Goal: Find contact information: Find contact information

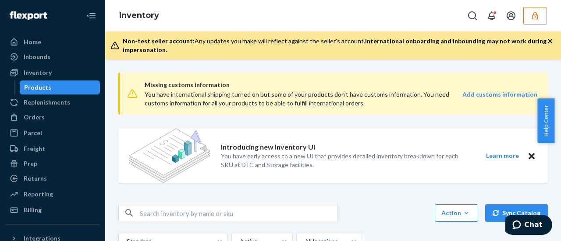
scroll to position [44, 0]
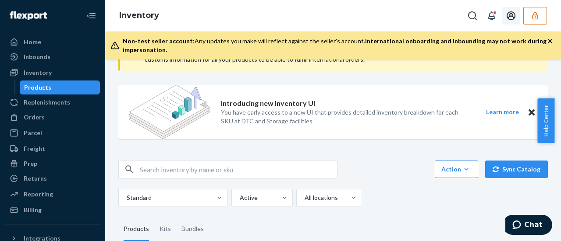
click at [533, 15] on icon "button" at bounding box center [535, 15] width 6 height 7
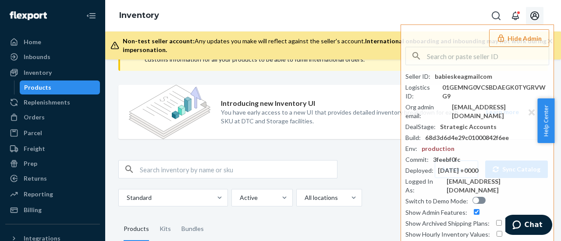
click at [534, 16] on icon "Open account menu" at bounding box center [534, 16] width 11 height 11
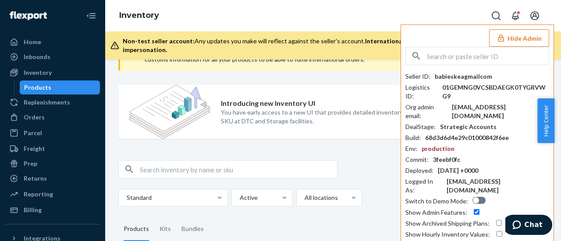
click at [444, 57] on input "text" at bounding box center [488, 56] width 122 height 18
paste input "jgosslingnordicnaturalscom"
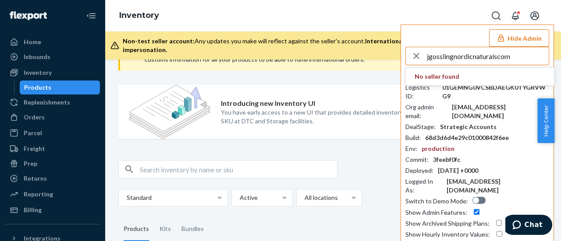
type input "jgosslingnordicnaturalscom"
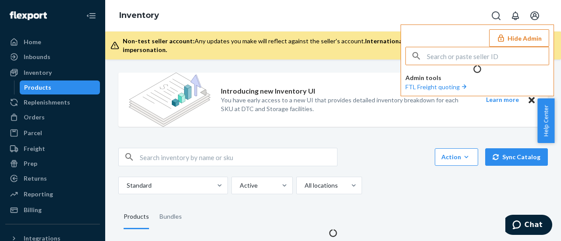
scroll to position [0, 0]
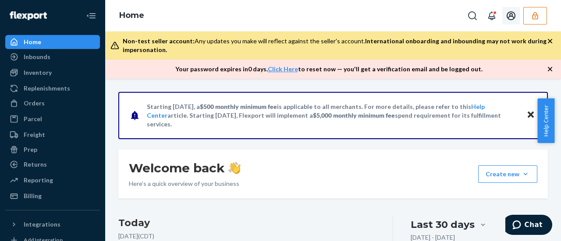
click at [513, 17] on icon "Open account menu" at bounding box center [511, 15] width 9 height 9
click at [510, 14] on icon "Open account menu" at bounding box center [511, 15] width 9 height 9
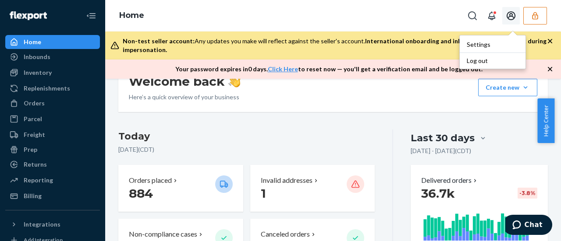
scroll to position [88, 0]
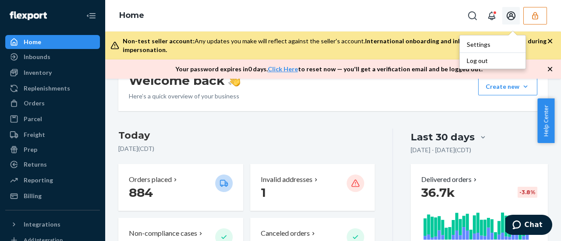
click at [533, 16] on icon "button" at bounding box center [535, 15] width 9 height 9
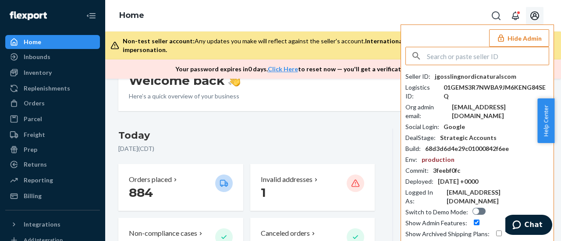
click at [450, 58] on input "text" at bounding box center [488, 56] width 122 height 18
click at [450, 80] on div "Seller ID : jgosslingnordicnaturalscom Logistics ID : 01GEMS3R7NWBA9JM6KENG84SE…" at bounding box center [477, 160] width 144 height 177
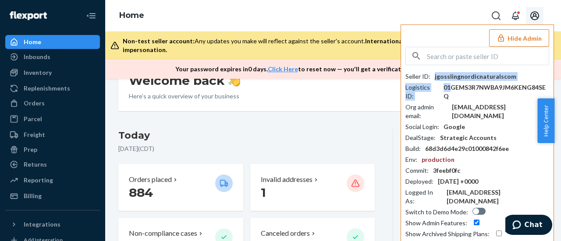
click at [450, 76] on div "jgosslingnordicnaturalscom" at bounding box center [475, 76] width 81 height 9
click at [451, 76] on div "jgosslingnordicnaturalscom" at bounding box center [475, 76] width 81 height 9
click at [452, 58] on input "text" at bounding box center [488, 56] width 122 height 18
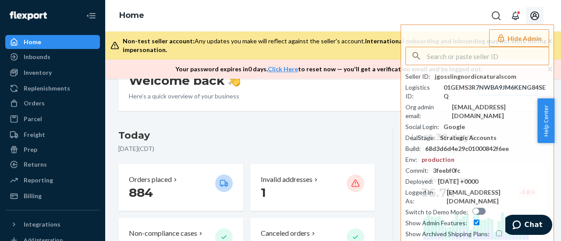
paste input "jgosslingnordicnaturalscom"
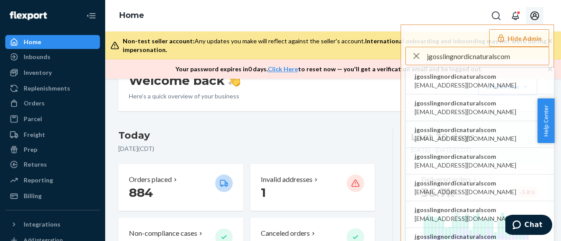
type input "jgosslingnordicnaturalscom"
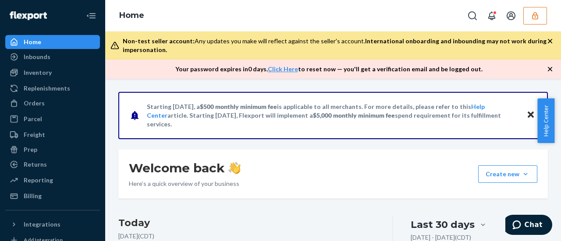
click at [546, 70] on icon "button" at bounding box center [549, 69] width 9 height 9
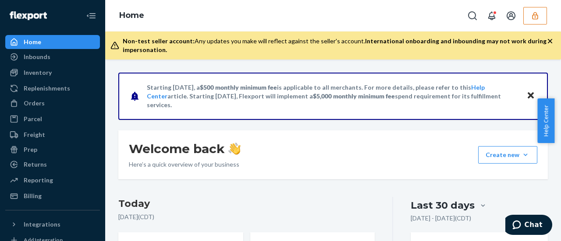
click at [546, 44] on icon "button" at bounding box center [549, 41] width 9 height 9
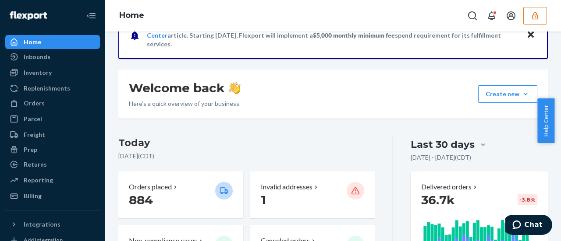
scroll to position [88, 0]
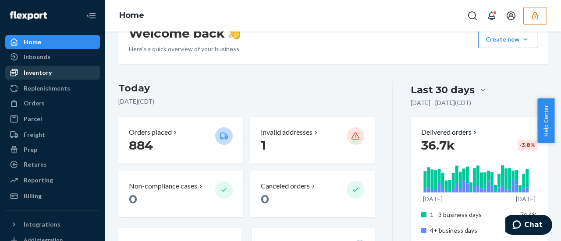
click at [28, 70] on div "Inventory" at bounding box center [38, 72] width 28 height 9
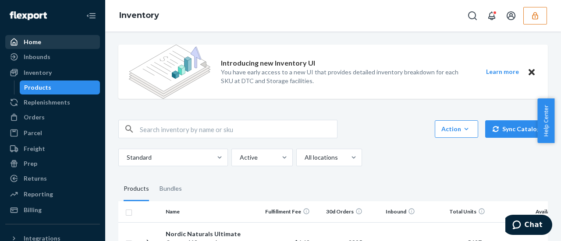
click at [33, 45] on div "Home" at bounding box center [33, 42] width 18 height 9
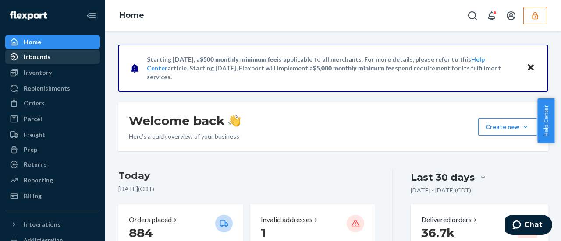
click at [37, 58] on div "Inbounds" at bounding box center [37, 57] width 27 height 9
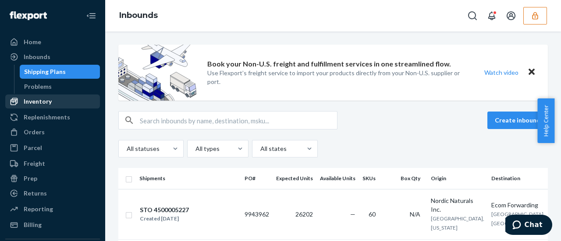
click at [29, 100] on div "Inventory" at bounding box center [38, 101] width 28 height 9
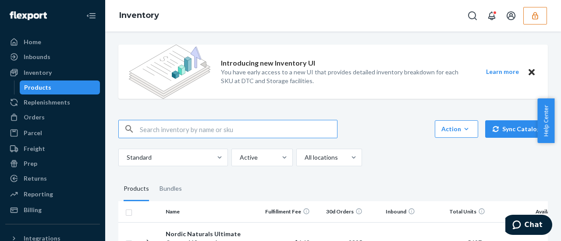
click at [35, 87] on div "Products" at bounding box center [37, 87] width 27 height 9
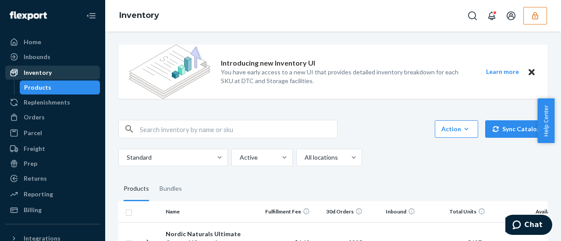
click at [41, 72] on div "Inventory" at bounding box center [38, 72] width 28 height 9
click at [510, 17] on icon "Open account menu" at bounding box center [511, 16] width 11 height 11
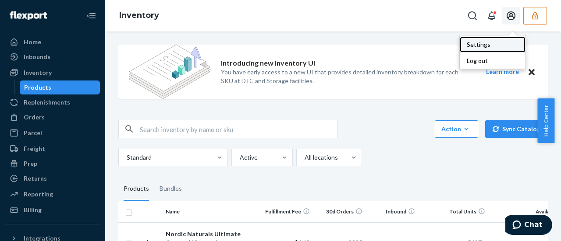
click at [485, 44] on div "Settings" at bounding box center [493, 45] width 66 height 16
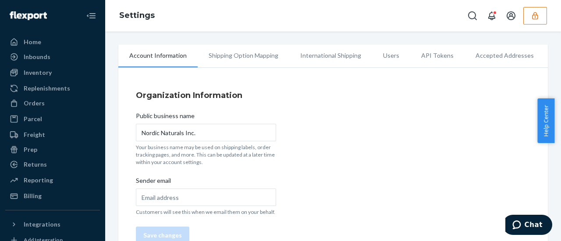
click at [388, 57] on li "Users" at bounding box center [391, 56] width 38 height 22
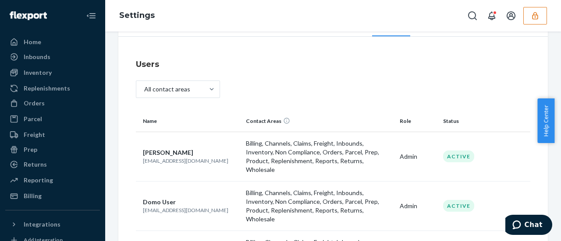
scroll to position [44, 0]
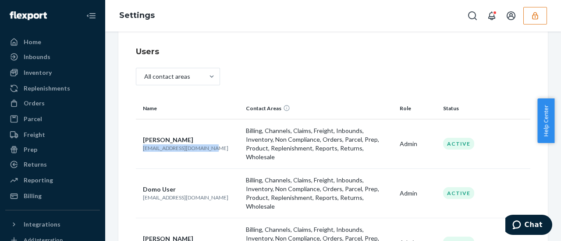
drag, startPoint x: 207, startPoint y: 144, endPoint x: 143, endPoint y: 143, distance: 64.4
click at [143, 145] on p "aluber@nordicnaturals.com" at bounding box center [191, 148] width 96 height 7
copy p "aluber@nordicnaturals.com"
click at [64, 169] on div "Returns" at bounding box center [52, 165] width 93 height 12
